Goal: Entertainment & Leisure: Consume media (video, audio)

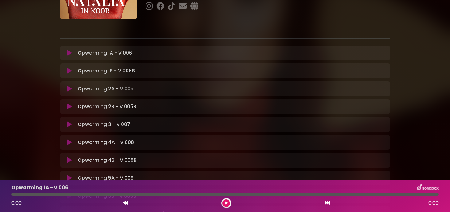
scroll to position [81, 0]
click at [69, 125] on icon at bounding box center [69, 124] width 5 height 6
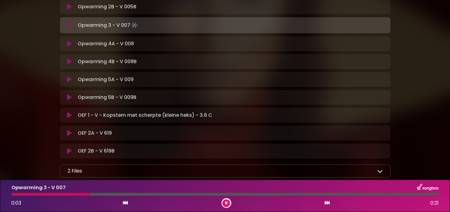
scroll to position [179, 0]
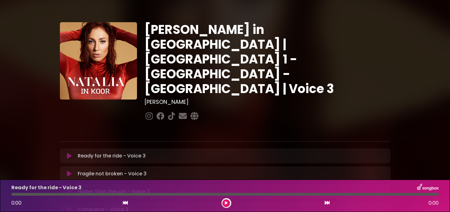
click at [70, 152] on icon at bounding box center [69, 155] width 5 height 6
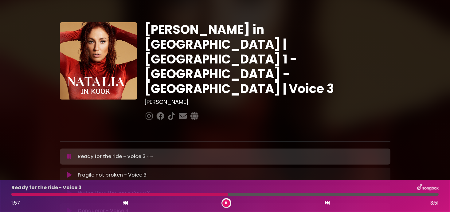
scroll to position [6, 0]
click at [125, 204] on icon at bounding box center [125, 202] width 5 height 5
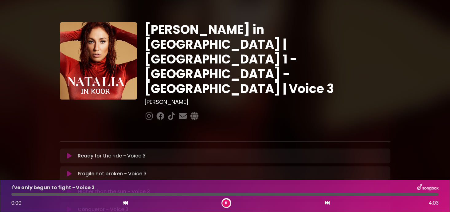
click at [124, 204] on icon at bounding box center [125, 202] width 5 height 5
click at [69, 152] on icon at bounding box center [69, 155] width 5 height 6
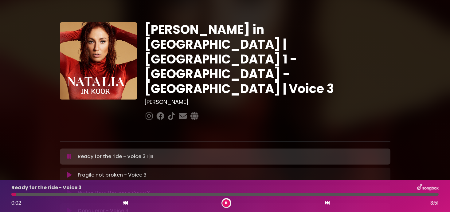
click at [230, 204] on button at bounding box center [227, 203] width 8 height 8
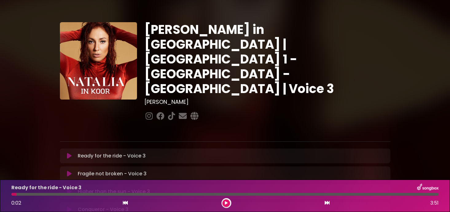
click at [68, 152] on icon at bounding box center [69, 155] width 5 height 6
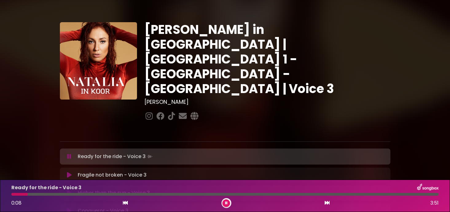
click at [3, 185] on div "Ready for the ride - Voice 3 0:08 3:51" at bounding box center [225, 195] width 450 height 32
click at [227, 199] on button at bounding box center [227, 203] width 8 height 8
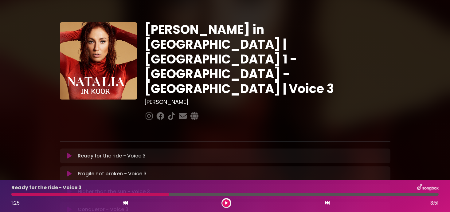
click at [224, 205] on button at bounding box center [227, 203] width 8 height 8
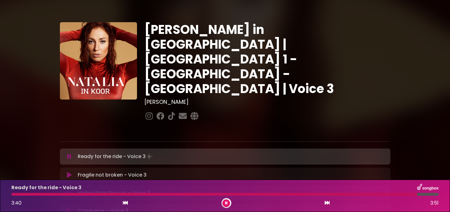
click at [325, 202] on icon at bounding box center [327, 202] width 5 height 5
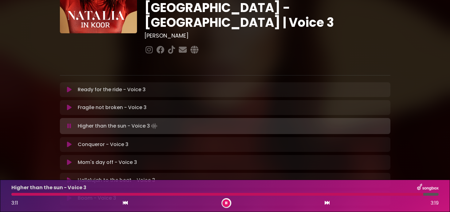
scroll to position [66, 0]
click at [69, 141] on icon at bounding box center [69, 144] width 5 height 6
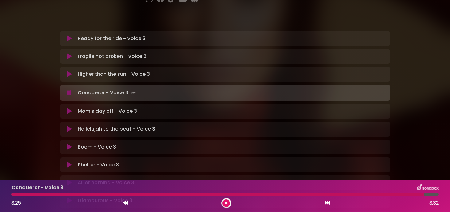
scroll to position [117, 0]
click at [70, 108] on icon at bounding box center [69, 111] width 5 height 6
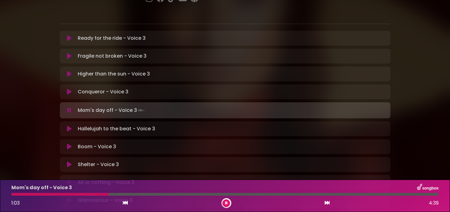
click at [224, 200] on button at bounding box center [227, 203] width 8 height 8
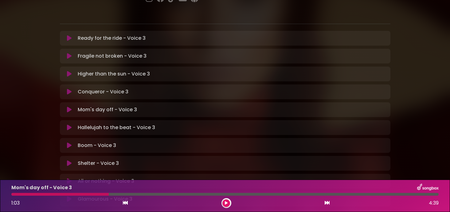
click at [226, 205] on button at bounding box center [227, 203] width 8 height 8
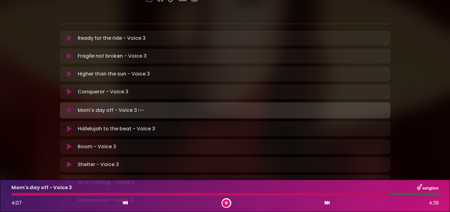
click at [71, 125] on icon at bounding box center [69, 128] width 5 height 6
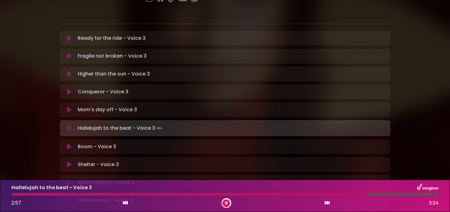
click at [86, 139] on div "Boom - Voice 3 Loading Track... Name Email" at bounding box center [225, 146] width 331 height 15
click at [65, 143] on button at bounding box center [70, 146] width 12 height 6
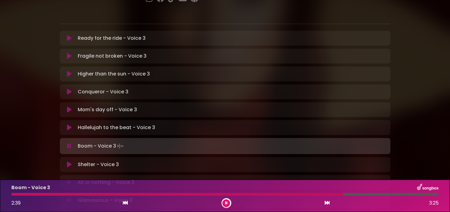
click at [226, 203] on icon at bounding box center [226, 203] width 2 height 4
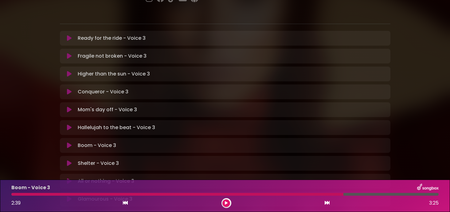
click at [71, 160] on icon at bounding box center [69, 163] width 5 height 6
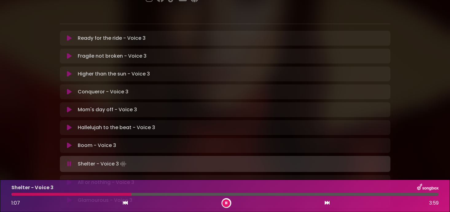
click at [69, 179] on icon at bounding box center [69, 182] width 5 height 6
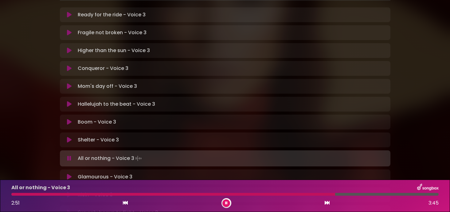
scroll to position [161, 0]
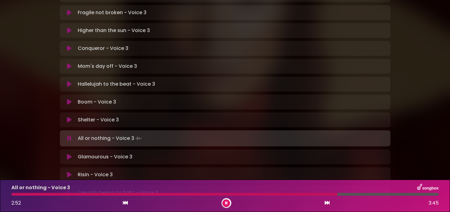
click at [73, 153] on button at bounding box center [70, 156] width 12 height 6
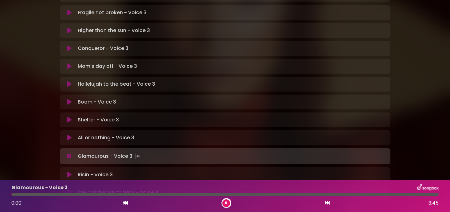
scroll to position [6, 0]
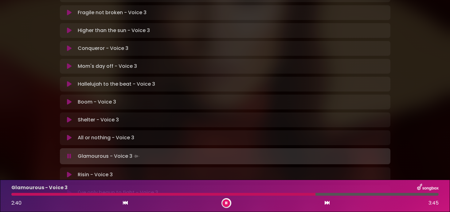
click at [71, 171] on icon at bounding box center [69, 174] width 5 height 6
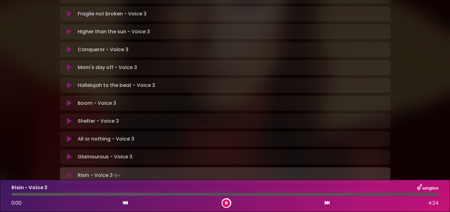
scroll to position [161, 0]
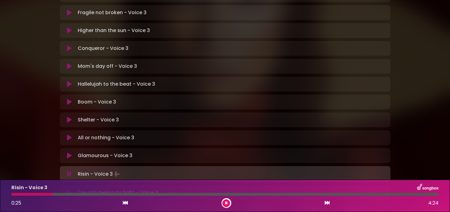
click at [71, 189] on icon at bounding box center [69, 192] width 5 height 6
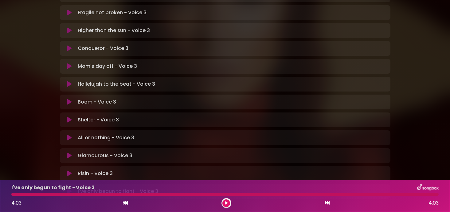
scroll to position [160, 0]
